Goal: Information Seeking & Learning: Learn about a topic

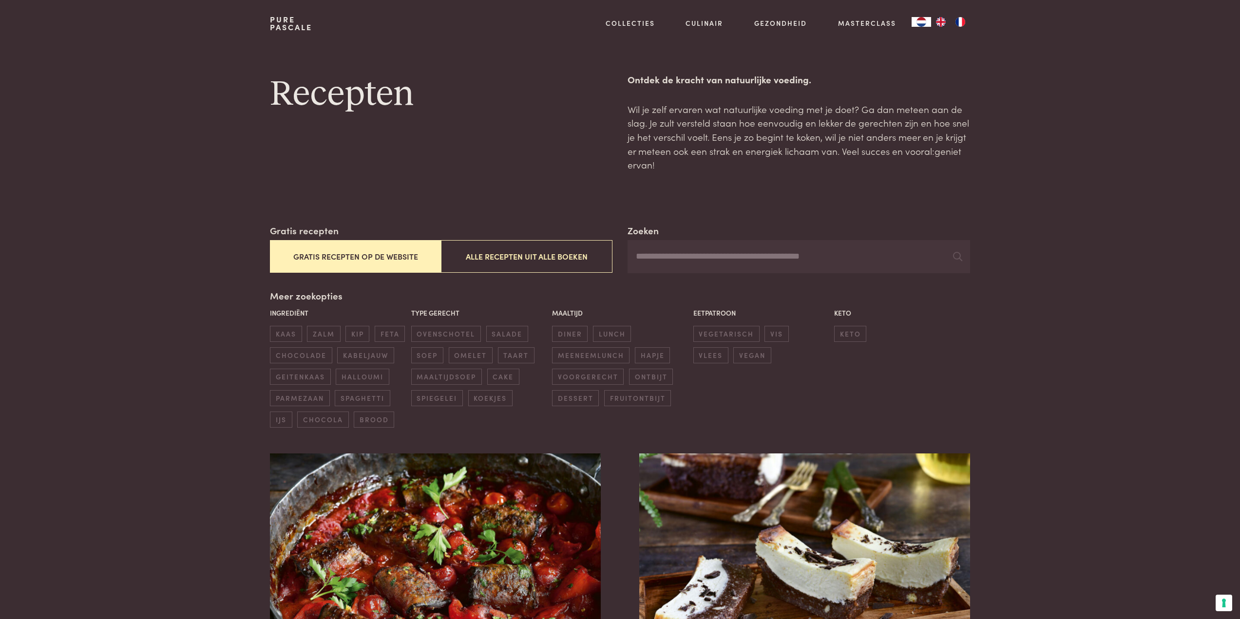
click at [699, 262] on input "Zoeken" at bounding box center [799, 256] width 342 height 33
type input "****"
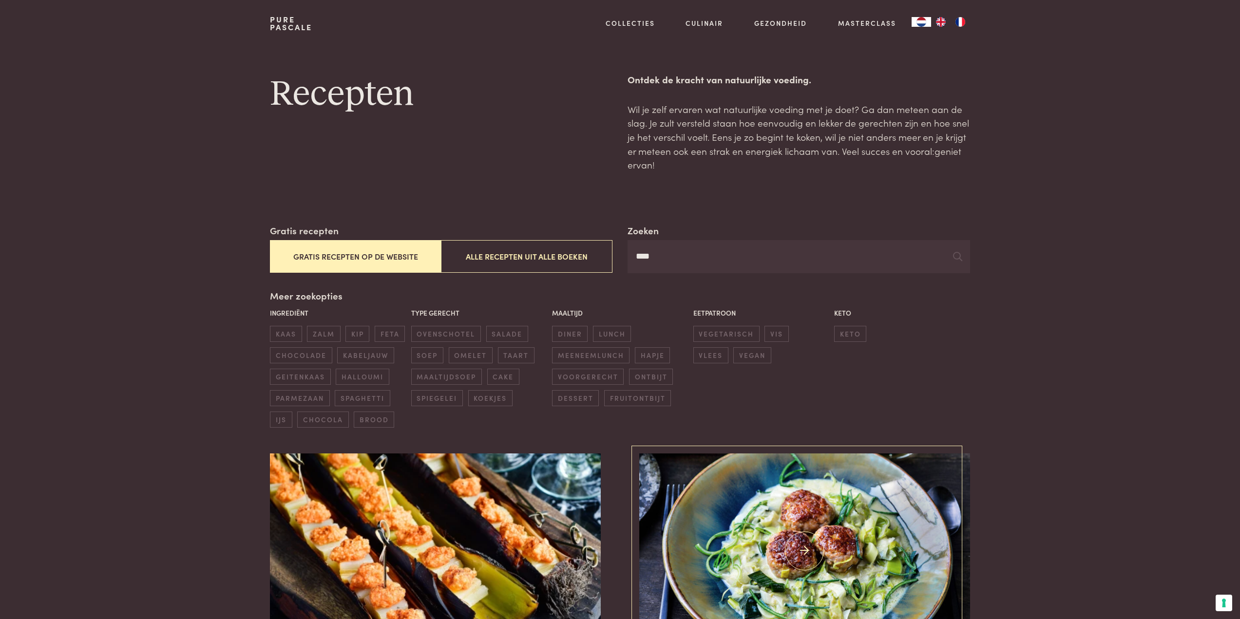
click at [885, 551] on img at bounding box center [804, 551] width 330 height 195
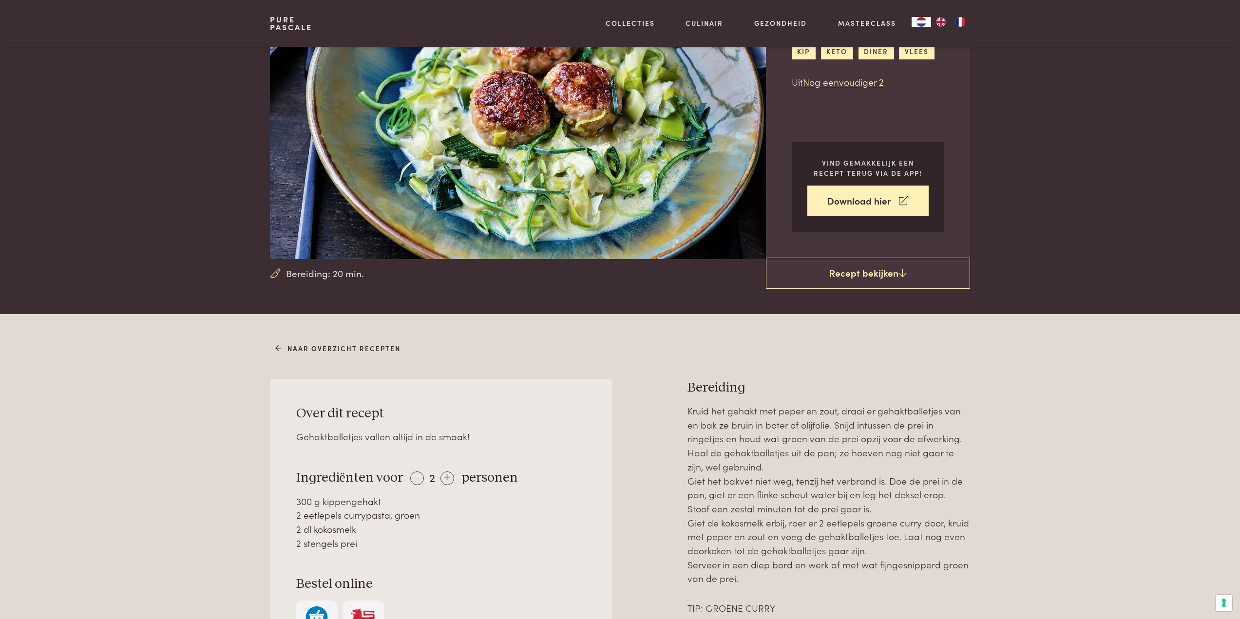
scroll to position [146, 0]
